Goal: Check status

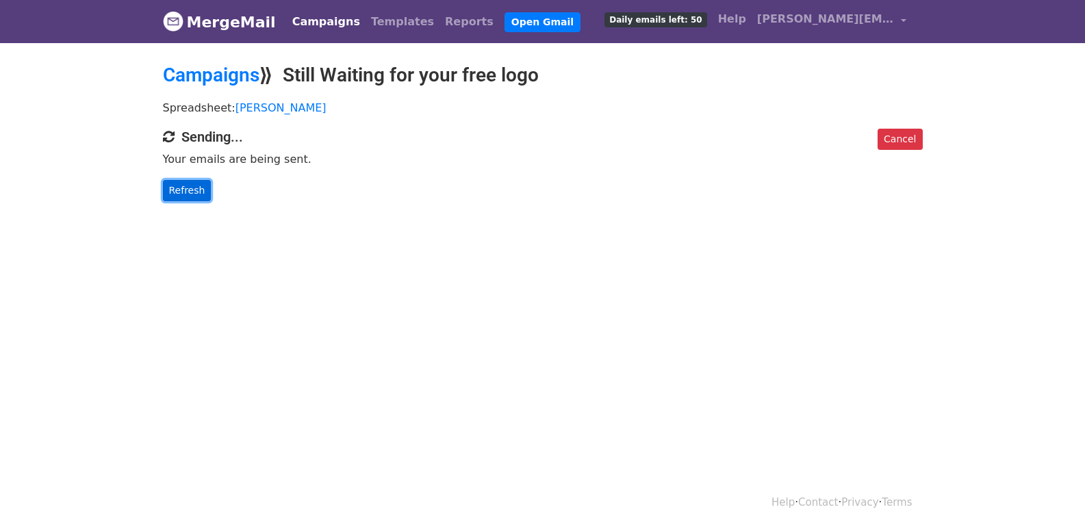
click at [177, 189] on link "Refresh" at bounding box center [187, 190] width 49 height 21
click at [191, 170] on div "Cancel Sending... Your emails are being sent. Refresh" at bounding box center [543, 165] width 780 height 73
click at [180, 199] on link "Refresh" at bounding box center [187, 190] width 49 height 21
click at [183, 189] on link "Refresh" at bounding box center [187, 190] width 49 height 21
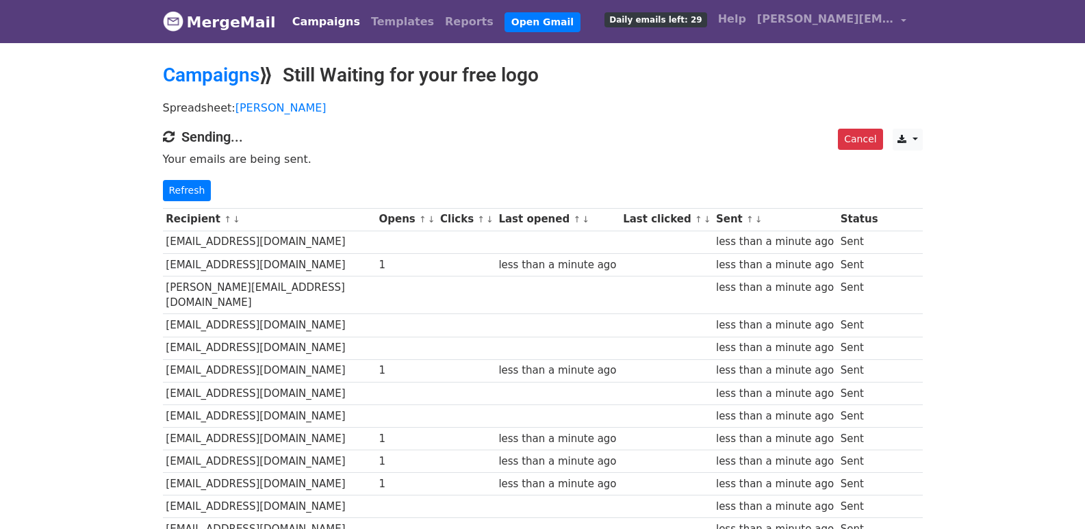
click at [186, 191] on link "Refresh" at bounding box center [187, 190] width 49 height 21
click at [191, 191] on link "Refresh" at bounding box center [187, 190] width 49 height 21
